Goal: Task Accomplishment & Management: Manage account settings

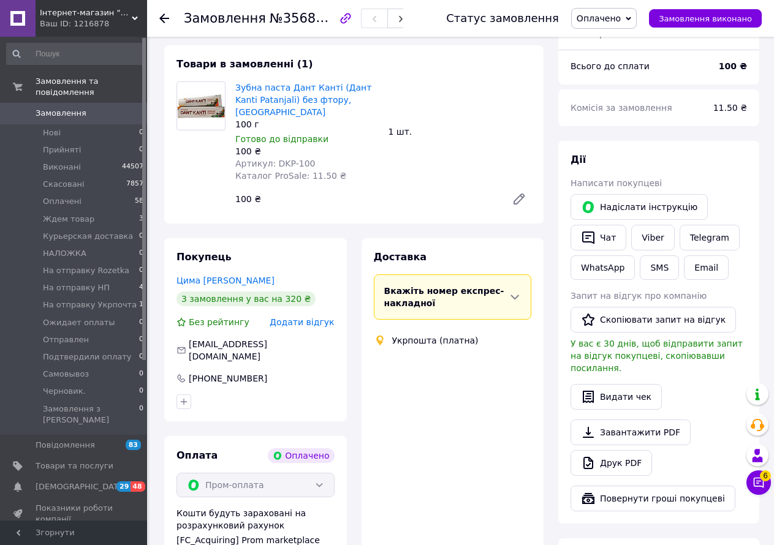
scroll to position [122, 0]
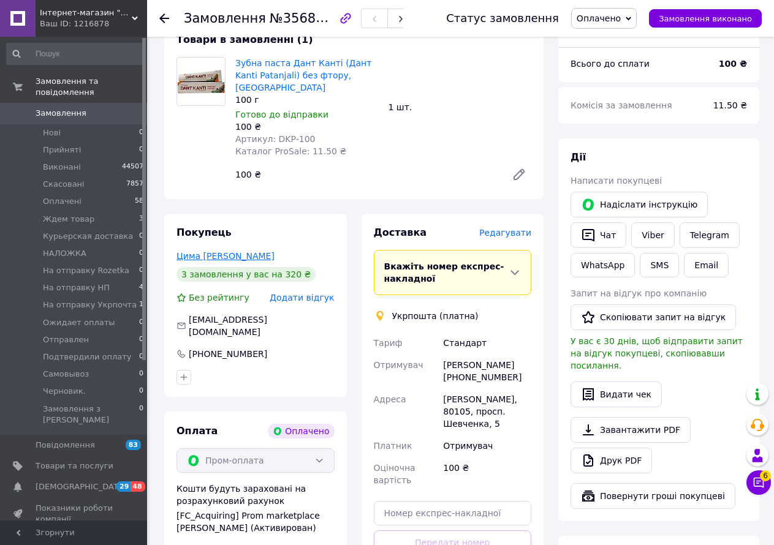
click at [195, 251] on link "Цима [PERSON_NAME]" at bounding box center [225, 256] width 98 height 10
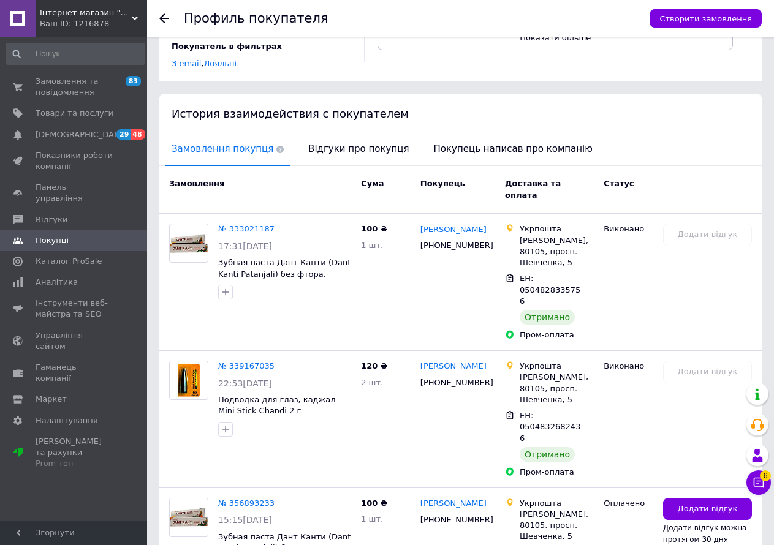
scroll to position [216, 0]
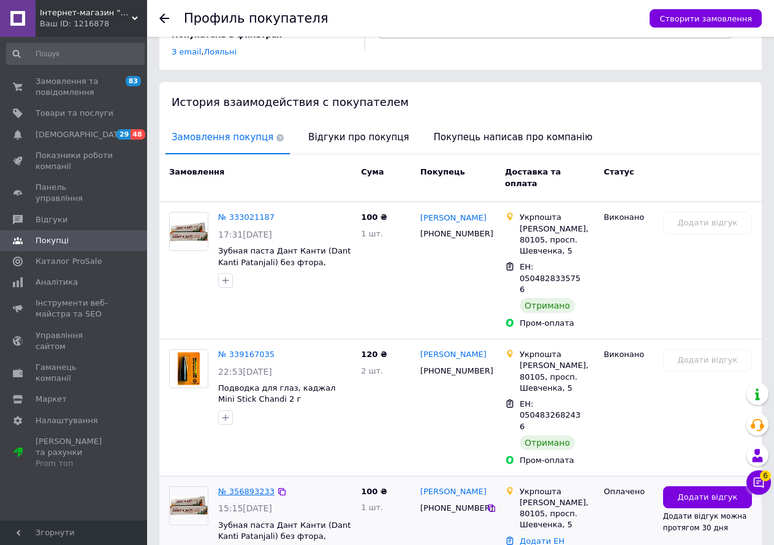
click at [249, 487] on link "№ 356893233" at bounding box center [246, 491] width 56 height 9
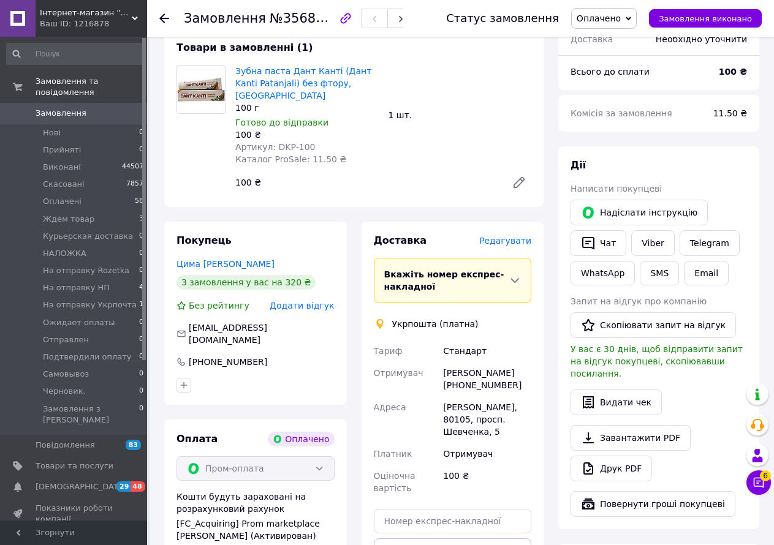
scroll to position [122, 0]
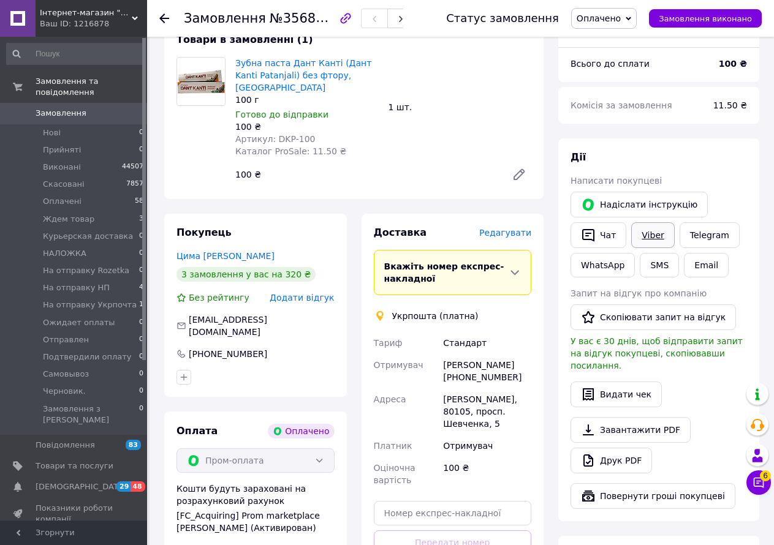
click at [647, 235] on link "Viber" at bounding box center [652, 235] width 43 height 26
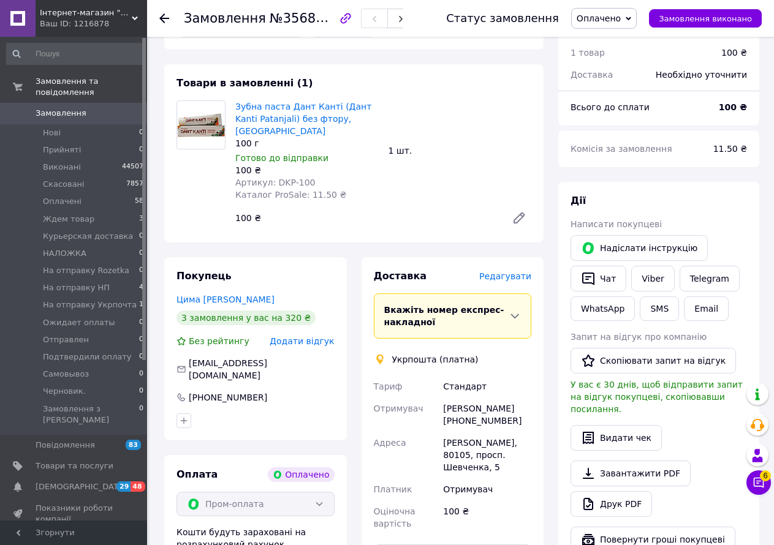
scroll to position [0, 0]
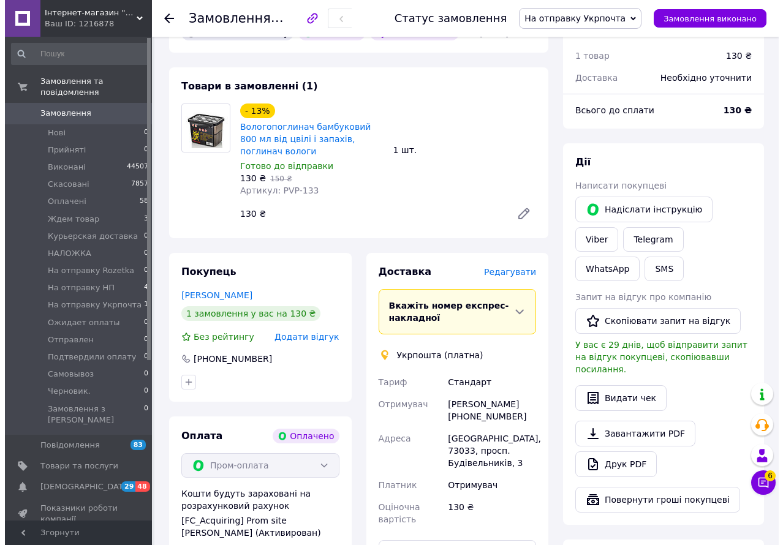
scroll to position [81, 0]
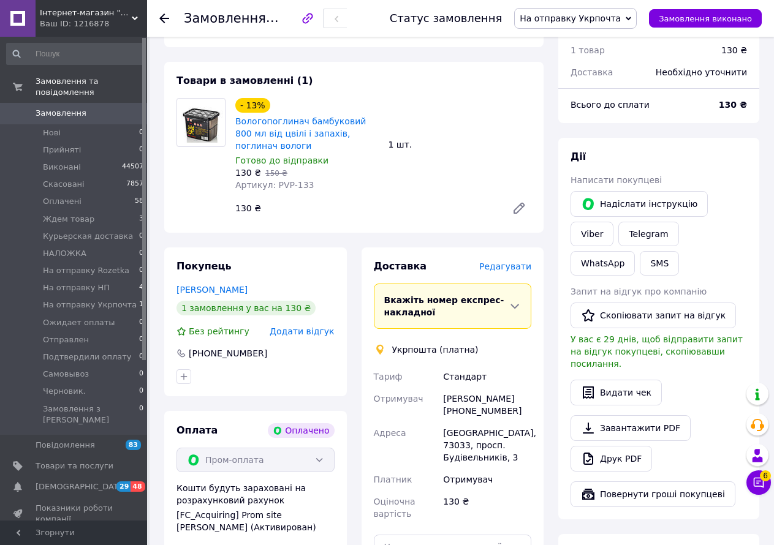
click at [508, 263] on span "Редагувати" at bounding box center [505, 267] width 52 height 10
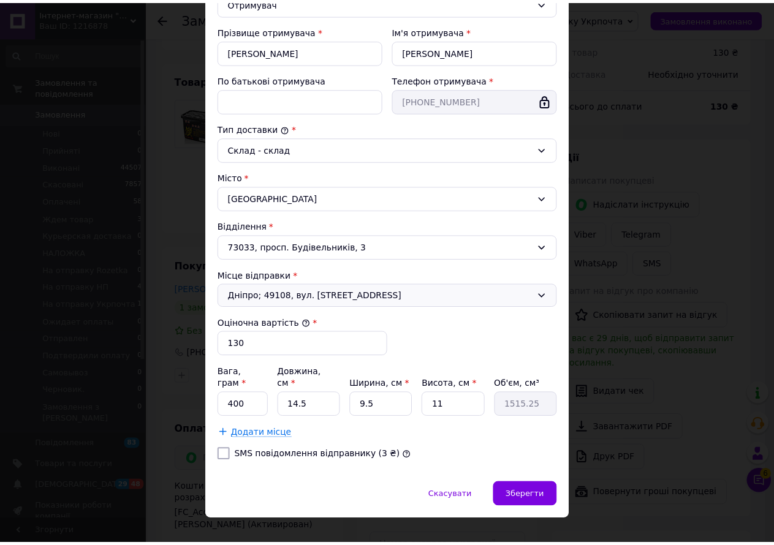
scroll to position [221, 0]
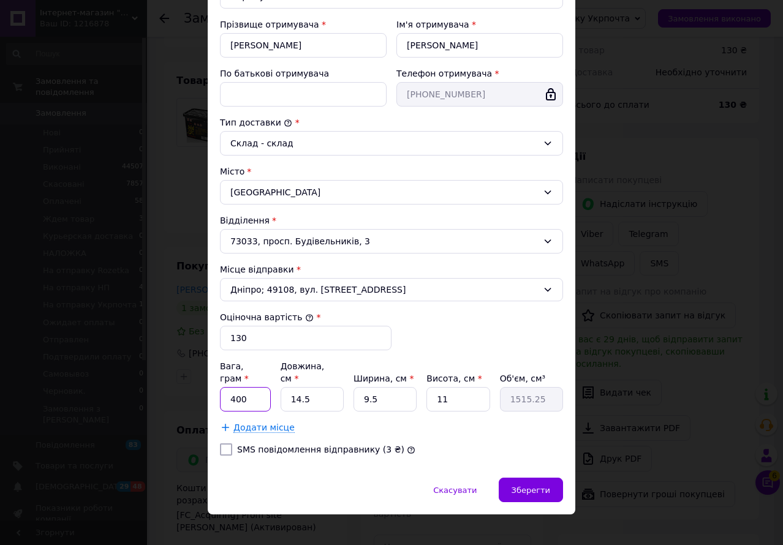
drag, startPoint x: 250, startPoint y: 389, endPoint x: 226, endPoint y: 388, distance: 23.9
click at [226, 388] on input "400" at bounding box center [245, 399] width 51 height 24
type input "500"
drag, startPoint x: 326, startPoint y: 386, endPoint x: 279, endPoint y: 386, distance: 47.2
click at [281, 387] on input "14.5" at bounding box center [312, 399] width 63 height 24
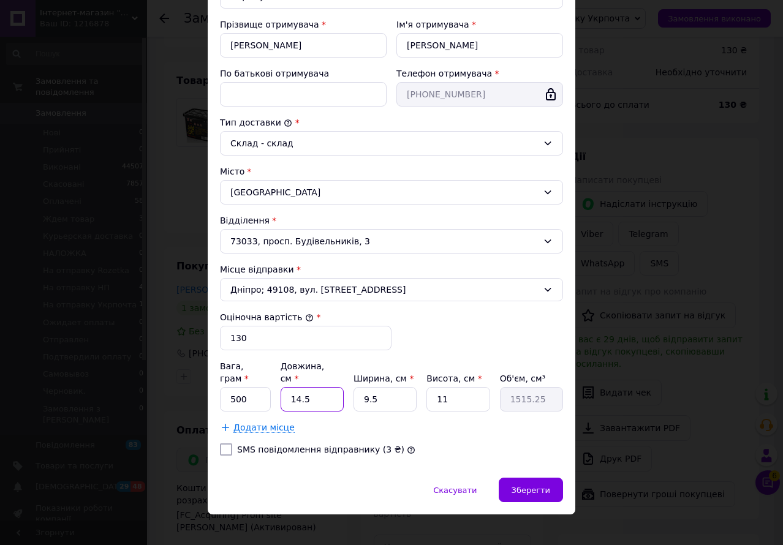
type input "3"
type input "313.5"
type input "35"
type input "3657.5"
type input "35"
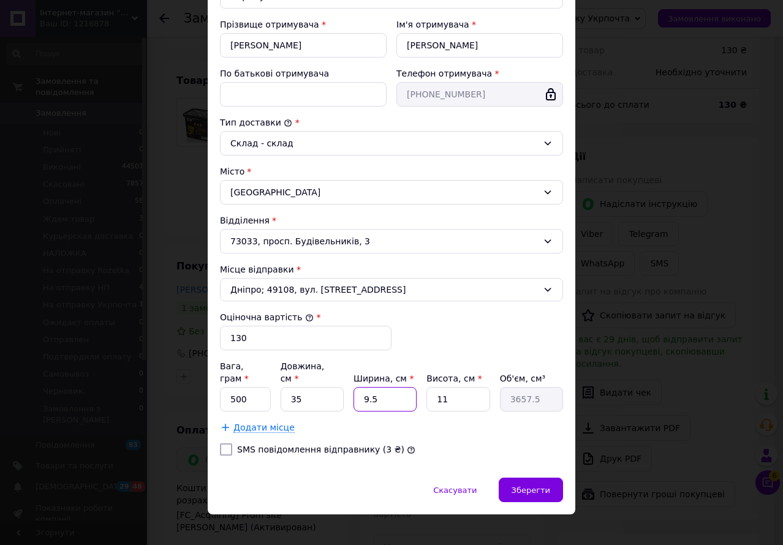
drag, startPoint x: 380, startPoint y: 382, endPoint x: 352, endPoint y: 383, distance: 28.8
click at [353, 387] on input "9.5" at bounding box center [384, 399] width 63 height 24
type input "1"
type input "385"
type input "10"
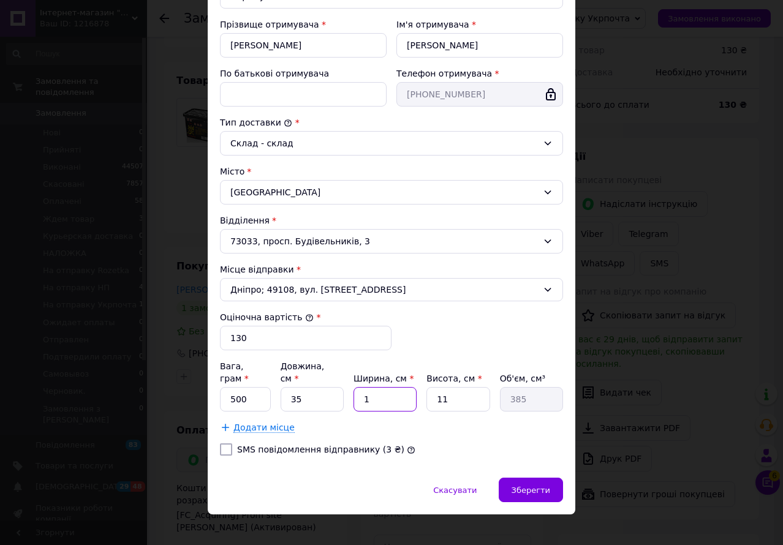
type input "3850"
type input "10"
click at [543, 486] on span "Зберегти" at bounding box center [530, 490] width 39 height 9
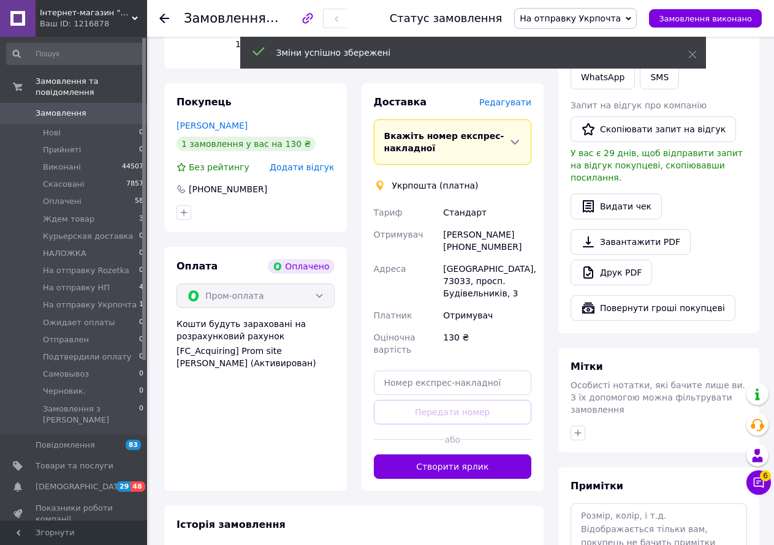
scroll to position [286, 0]
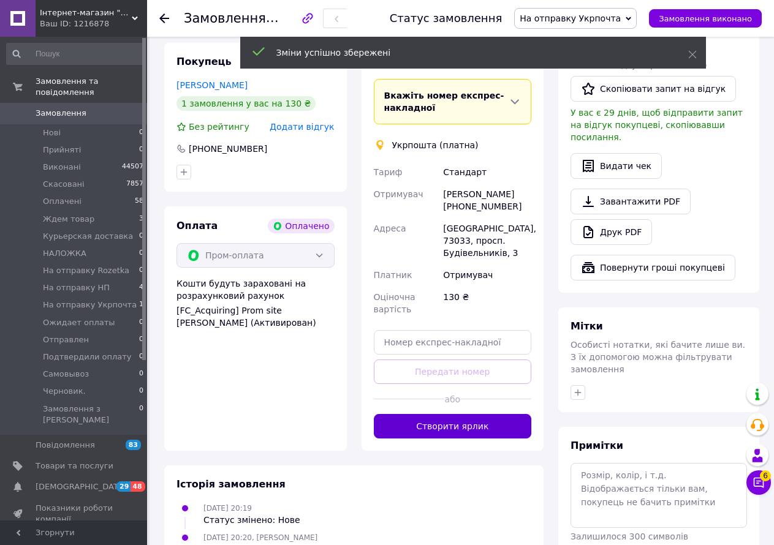
click at [465, 414] on button "Створити ярлик" at bounding box center [453, 426] width 158 height 24
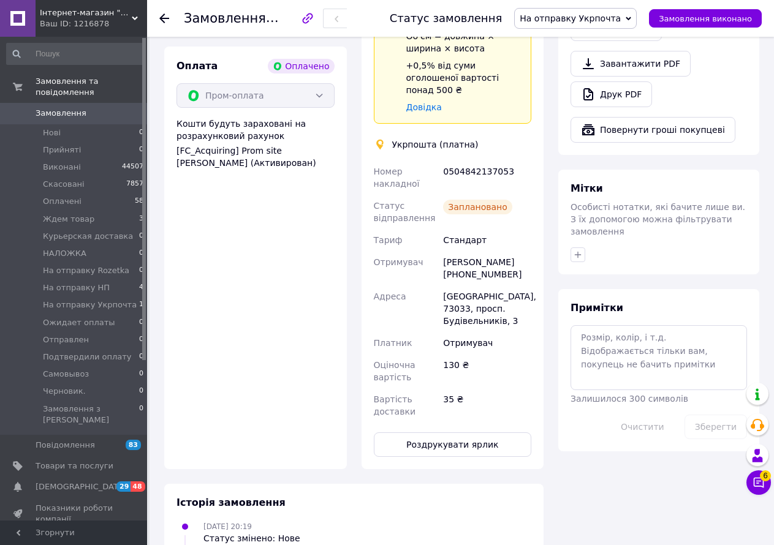
scroll to position [531, 0]
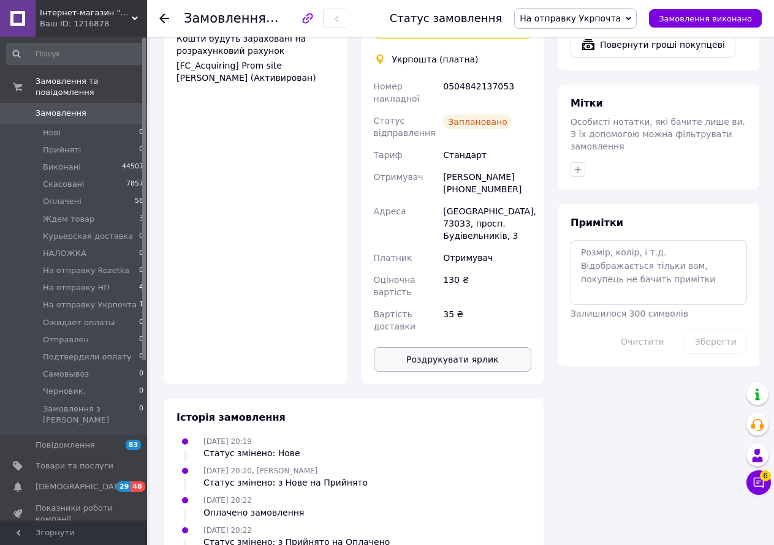
click at [453, 347] on button "Роздрукувати ярлик" at bounding box center [453, 359] width 158 height 24
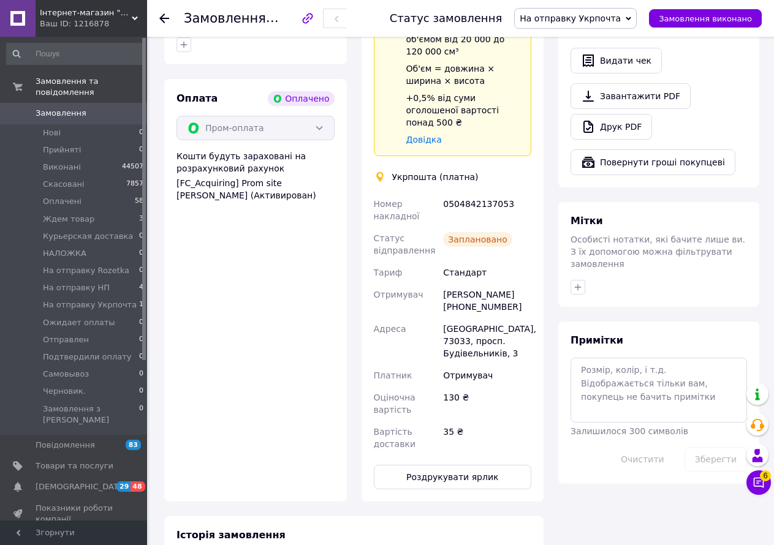
scroll to position [409, 0]
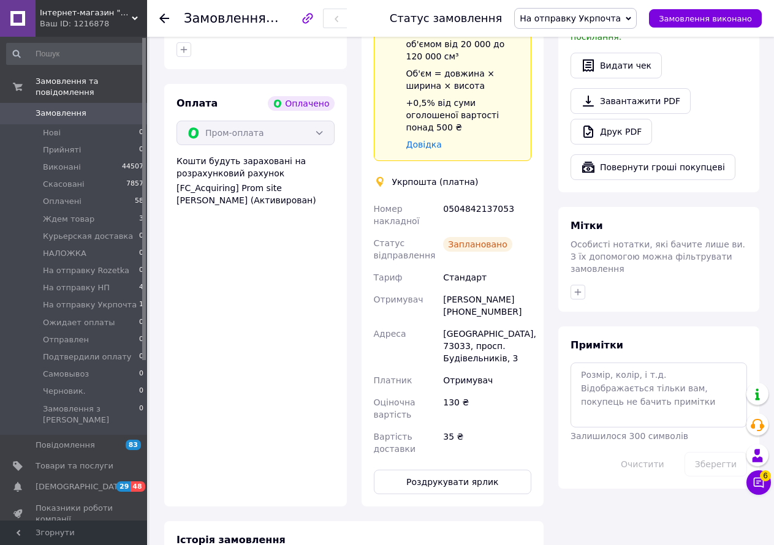
click at [470, 198] on div "0504842137053" at bounding box center [486, 215] width 93 height 34
copy div "0504842137053"
